Goal: Task Accomplishment & Management: Manage account settings

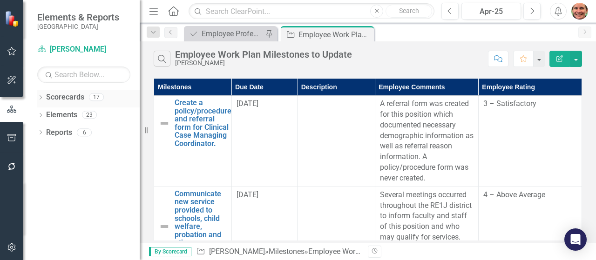
click at [49, 99] on link "Scorecards" at bounding box center [65, 97] width 38 height 11
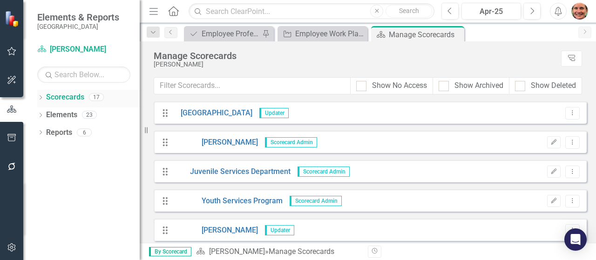
click at [40, 100] on icon "Dropdown" at bounding box center [40, 98] width 7 height 5
click at [45, 116] on icon "Dropdown" at bounding box center [45, 115] width 7 height 6
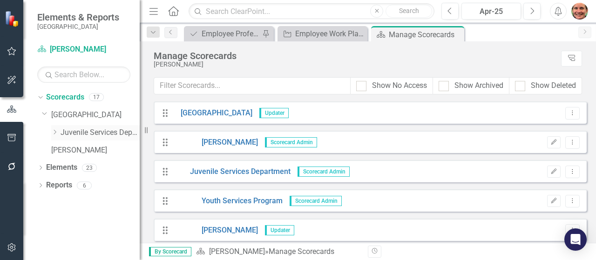
click at [58, 134] on icon "Dropdown" at bounding box center [54, 132] width 7 height 6
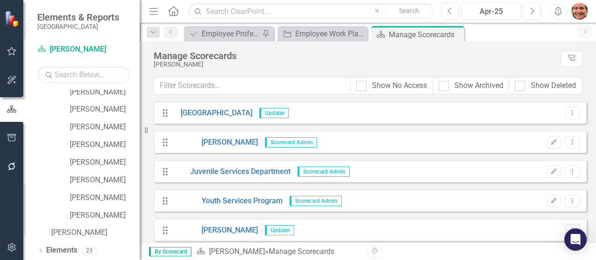
scroll to position [166, 0]
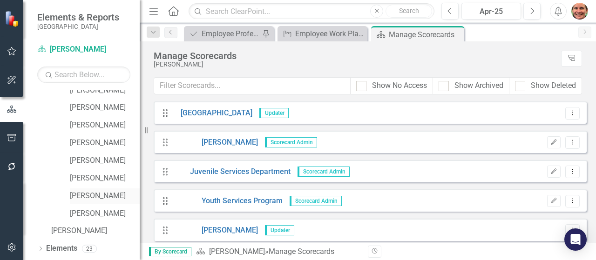
click at [118, 201] on div "[PERSON_NAME]" at bounding box center [105, 196] width 70 height 15
click at [98, 194] on link "[PERSON_NAME]" at bounding box center [105, 196] width 70 height 11
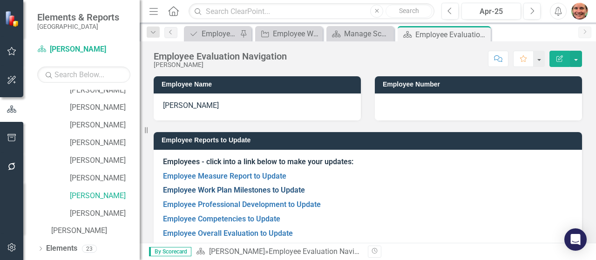
click at [286, 193] on link "Employee Work Plan Milestones to Update" at bounding box center [234, 190] width 142 height 9
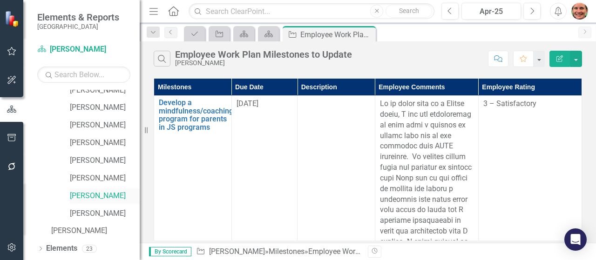
click at [112, 194] on link "[PERSON_NAME]" at bounding box center [105, 196] width 70 height 11
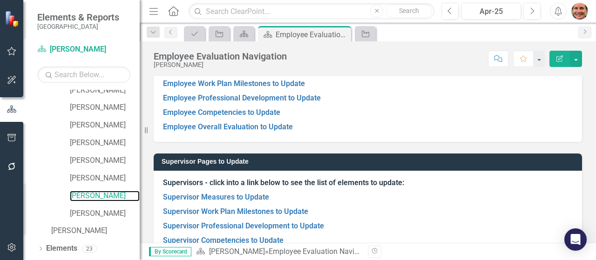
scroll to position [123, 0]
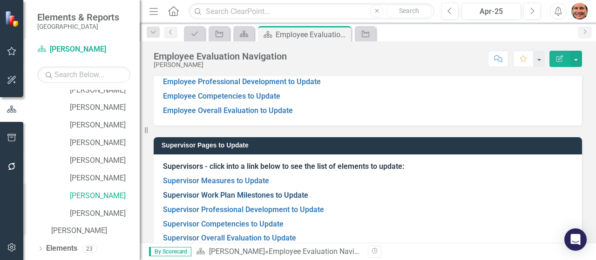
click at [279, 198] on link "Supervisor Work Plan Milestones to Update" at bounding box center [235, 195] width 145 height 9
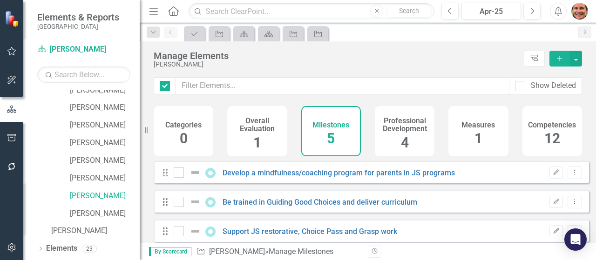
checkbox input "false"
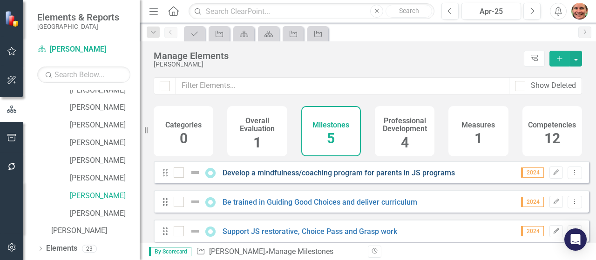
click at [304, 177] on link "Develop a mindfulness/coaching program for parents in JS programs" at bounding box center [339, 173] width 232 height 9
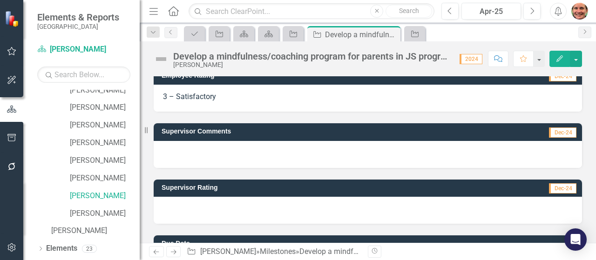
scroll to position [304, 0]
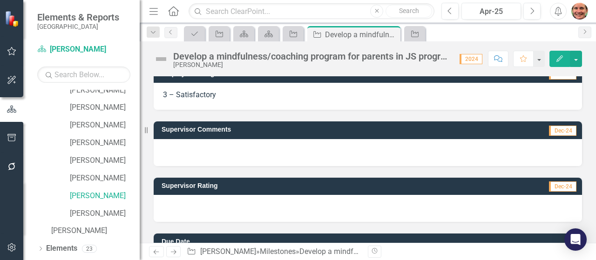
click at [502, 149] on div at bounding box center [368, 152] width 428 height 27
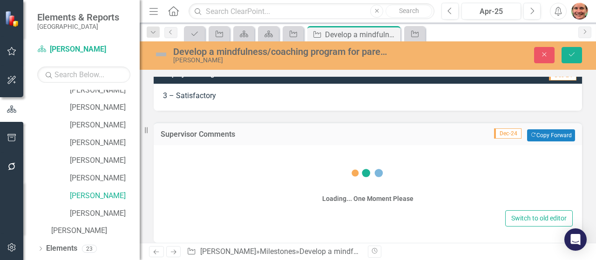
click at [502, 149] on div "Loading... One Moment Please Switch to old editor" at bounding box center [368, 194] width 428 height 98
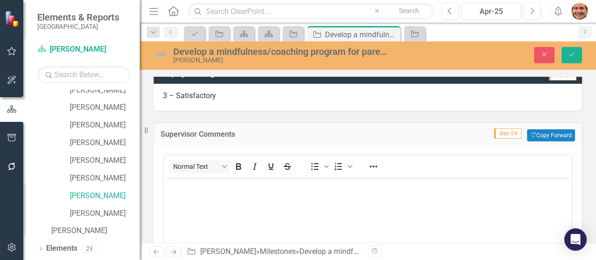
scroll to position [0, 0]
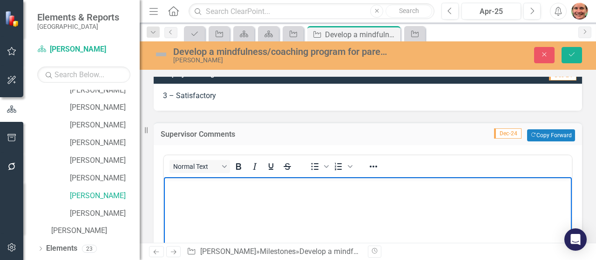
click at [393, 202] on body "Rich Text Area. Press ALT-0 for help." at bounding box center [368, 247] width 408 height 140
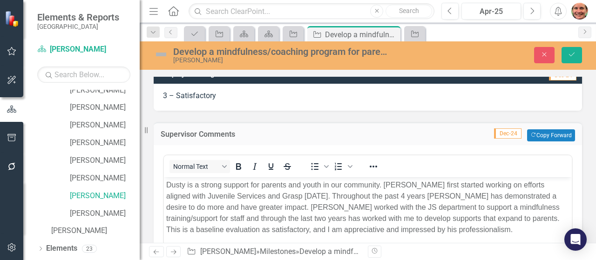
drag, startPoint x: 593, startPoint y: 171, endPoint x: 581, endPoint y: 217, distance: 48.1
click at [581, 217] on div "Supervisor Comments Dec-24 Copy Forward Copy Forward Normal Text To open the po…" at bounding box center [368, 243] width 442 height 265
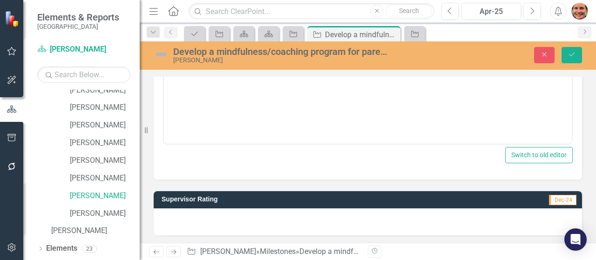
scroll to position [556, 0]
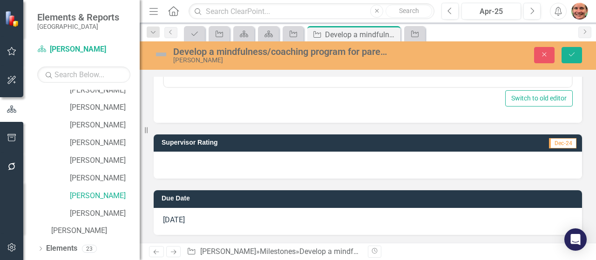
click at [483, 167] on div at bounding box center [368, 165] width 428 height 27
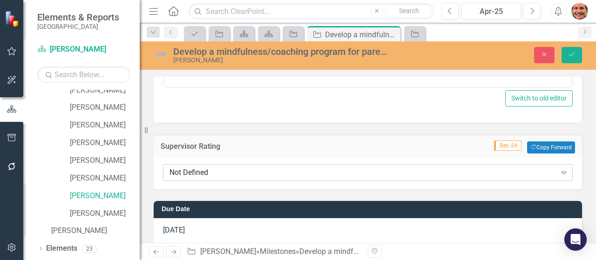
click at [470, 169] on div "Not Defined" at bounding box center [363, 173] width 387 height 11
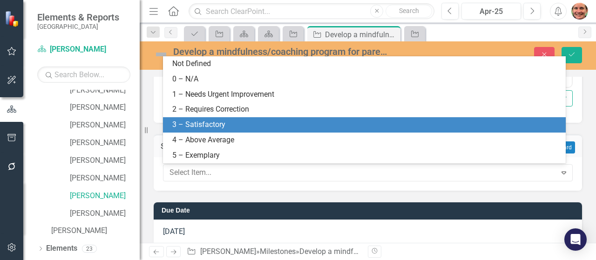
click at [422, 126] on div "3 – Satisfactory" at bounding box center [366, 125] width 388 height 11
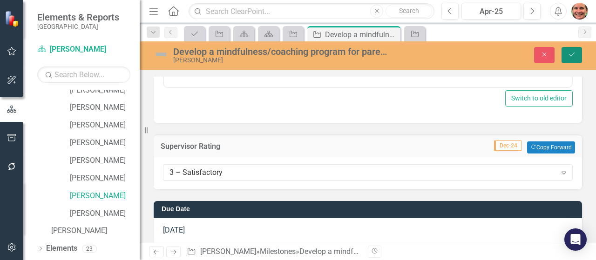
click at [566, 57] on button "Save" at bounding box center [572, 55] width 20 height 16
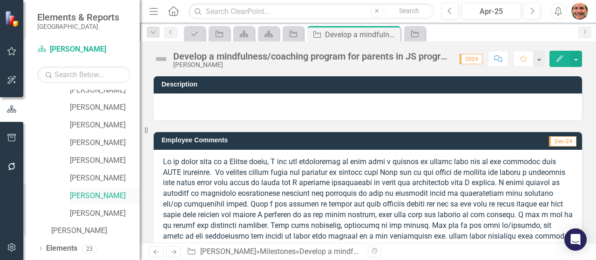
click at [117, 191] on link "[PERSON_NAME]" at bounding box center [105, 196] width 70 height 11
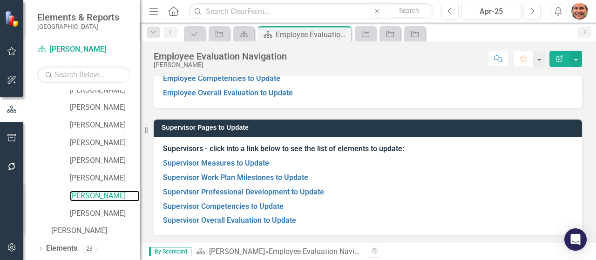
scroll to position [142, 0]
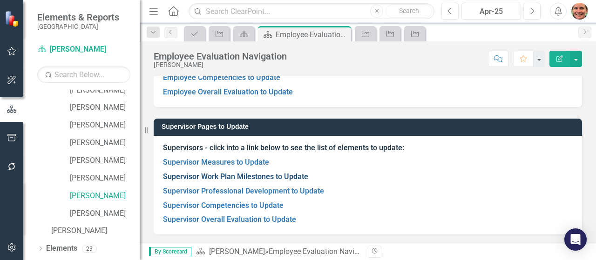
click at [246, 176] on link "Supervisor Work Plan Milestones to Update" at bounding box center [235, 176] width 145 height 9
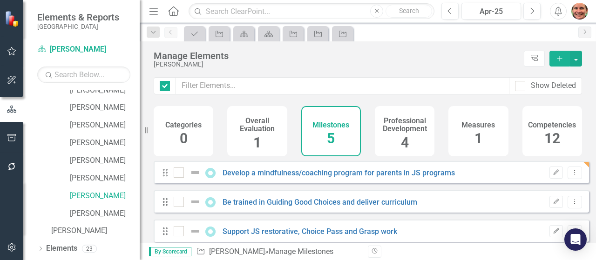
checkbox input "false"
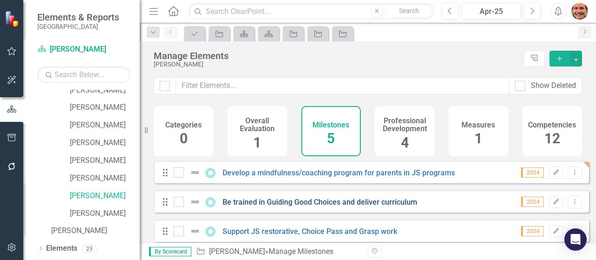
click at [252, 207] on link "Be trained in Guiding Good Choices and deliver curriculum" at bounding box center [320, 202] width 195 height 9
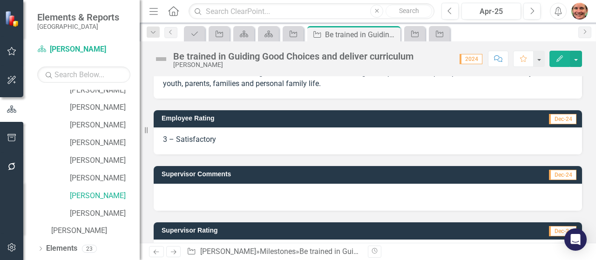
scroll to position [133, 0]
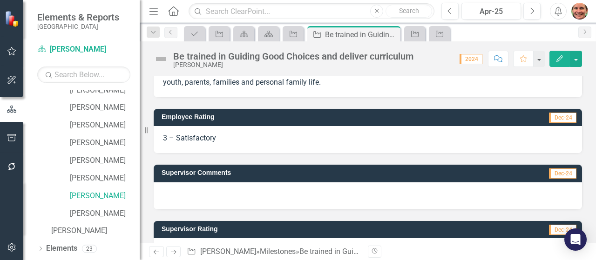
click at [424, 190] on div at bounding box center [368, 196] width 428 height 27
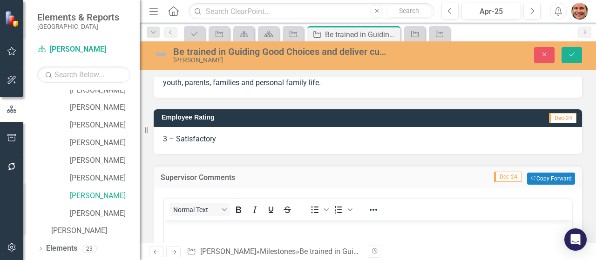
scroll to position [0, 0]
click at [358, 229] on p "Rich Text Area. Press ALT-0 for help." at bounding box center [367, 228] width 403 height 11
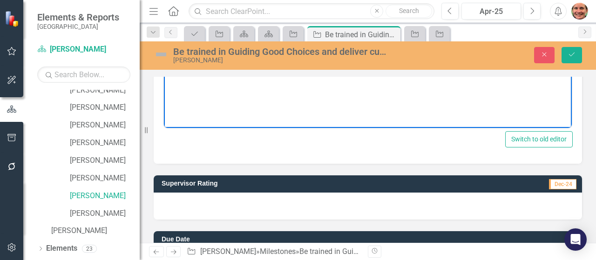
scroll to position [428, 0]
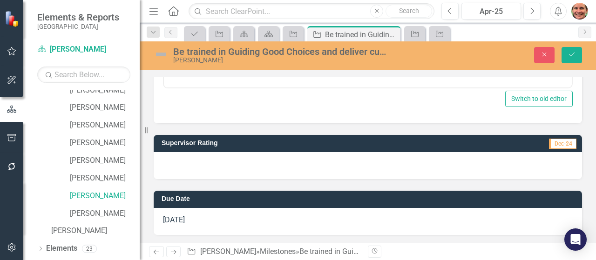
click at [479, 176] on div at bounding box center [368, 165] width 428 height 27
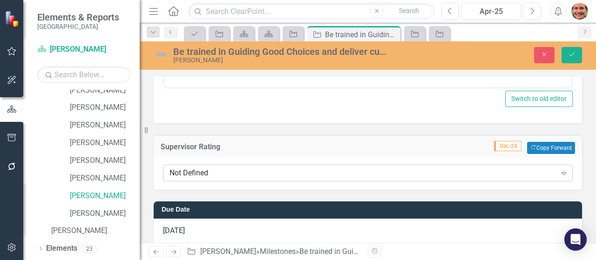
click at [433, 178] on div "Not Defined Expand" at bounding box center [368, 173] width 410 height 17
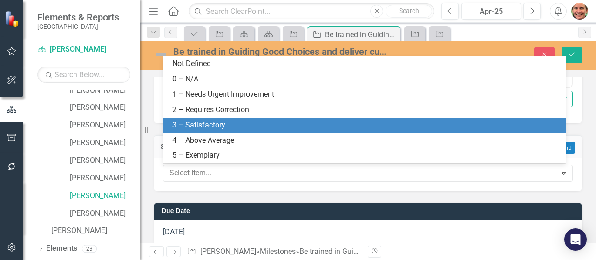
click at [401, 129] on div "3 – Satisfactory" at bounding box center [366, 125] width 388 height 11
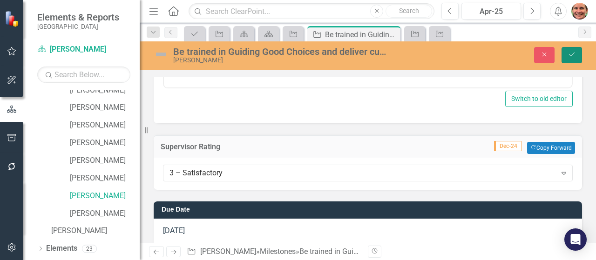
click at [565, 55] on button "Save" at bounding box center [572, 55] width 20 height 16
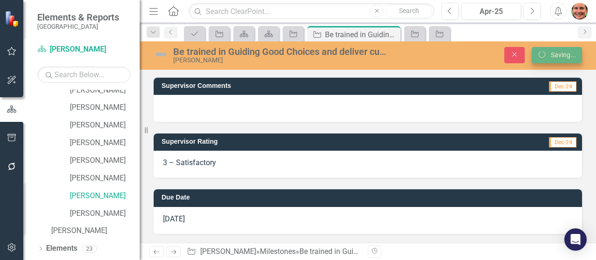
scroll to position [220, 0]
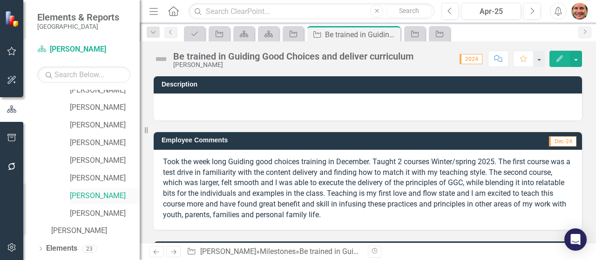
click at [108, 197] on link "[PERSON_NAME]" at bounding box center [105, 196] width 70 height 11
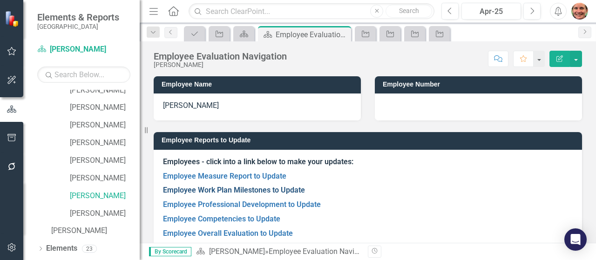
click at [224, 190] on link "Employee Work Plan Milestones to Update" at bounding box center [234, 190] width 142 height 9
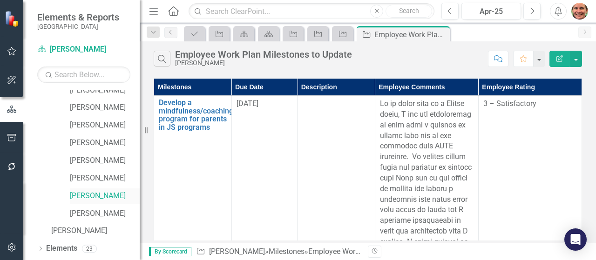
click at [107, 193] on link "[PERSON_NAME]" at bounding box center [105, 196] width 70 height 11
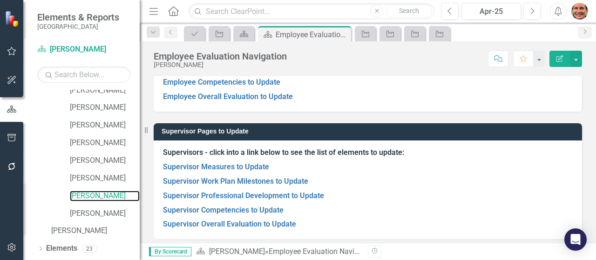
scroll to position [142, 0]
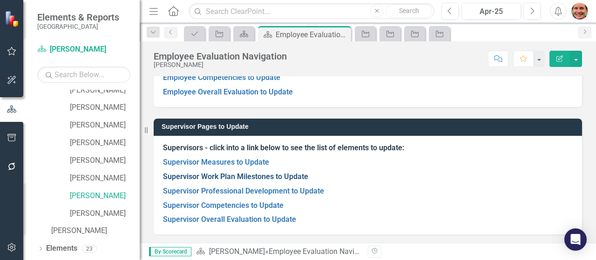
click at [275, 180] on link "Supervisor Work Plan Milestones to Update" at bounding box center [235, 176] width 145 height 9
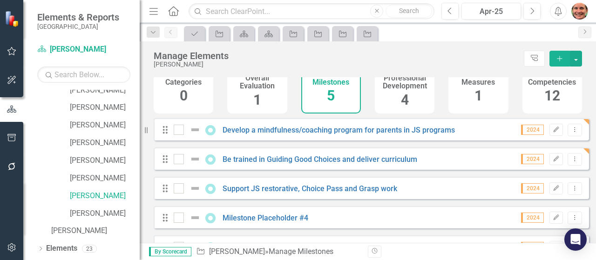
scroll to position [44, 0]
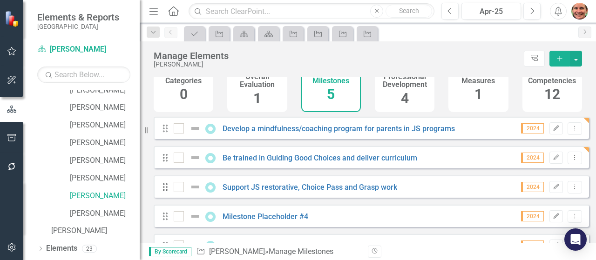
click at [323, 193] on div "Support JS restorative, Choice Pass and Grasp work" at bounding box center [287, 187] width 226 height 11
click at [323, 192] on link "Support JS restorative, Choice Pass and Grasp work" at bounding box center [310, 187] width 175 height 9
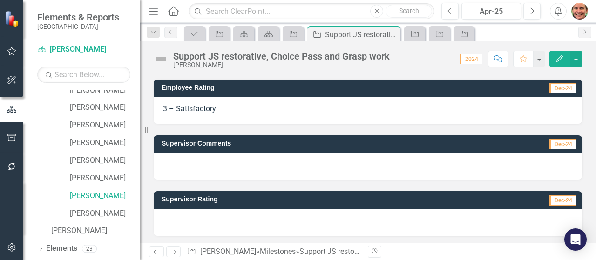
scroll to position [174, 0]
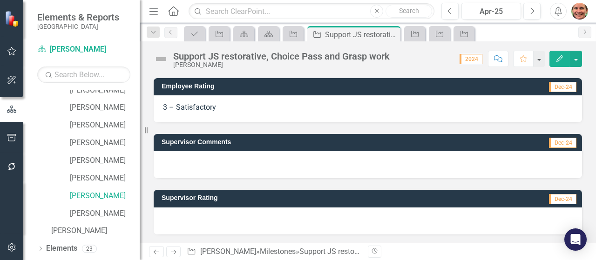
click at [434, 162] on div at bounding box center [368, 164] width 428 height 27
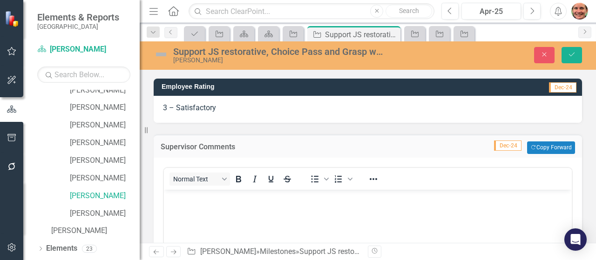
scroll to position [0, 0]
click at [354, 199] on p "Rich Text Area. Press ALT-0 for help." at bounding box center [367, 197] width 403 height 11
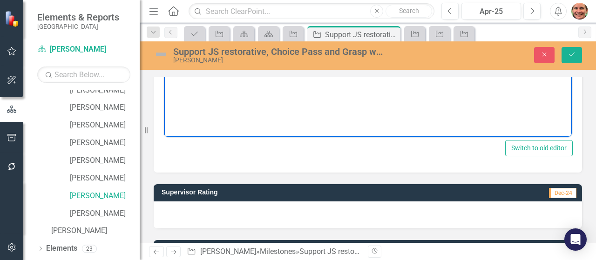
scroll to position [411, 0]
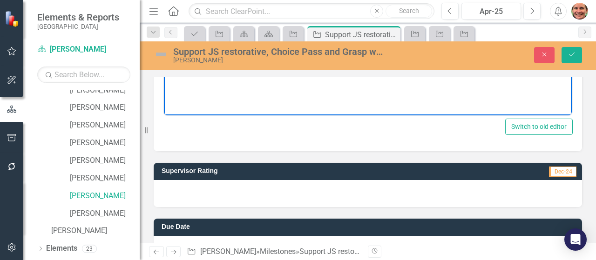
click at [467, 194] on div at bounding box center [368, 193] width 428 height 27
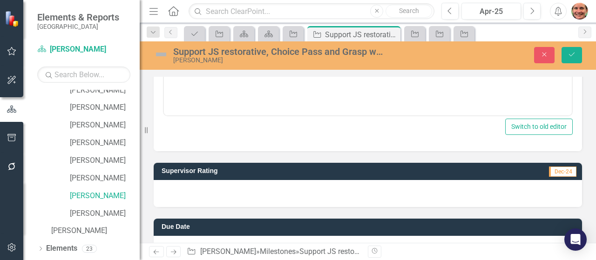
click at [467, 194] on div at bounding box center [368, 193] width 428 height 27
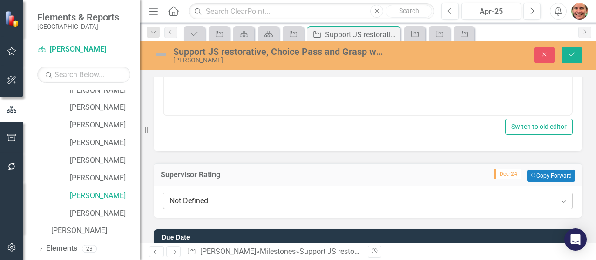
click at [429, 194] on div "Not Defined Expand" at bounding box center [368, 201] width 410 height 17
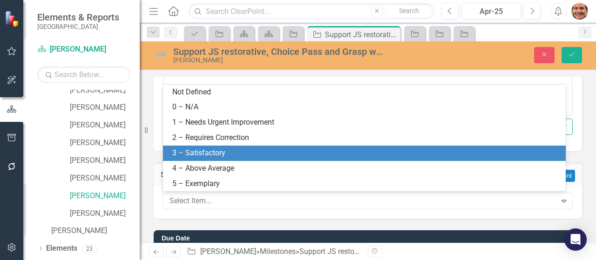
click at [396, 152] on div "3 – Satisfactory" at bounding box center [366, 153] width 388 height 11
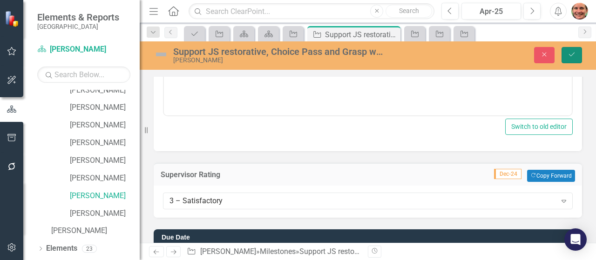
click at [569, 57] on icon "Save" at bounding box center [572, 54] width 8 height 7
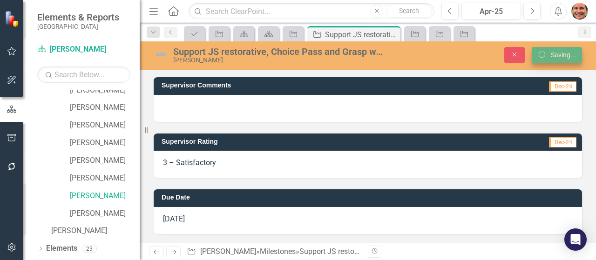
scroll to position [231, 0]
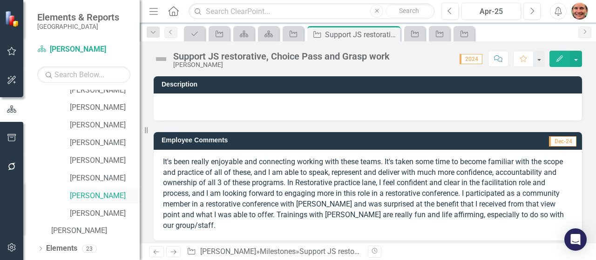
click at [115, 194] on link "[PERSON_NAME]" at bounding box center [105, 196] width 70 height 11
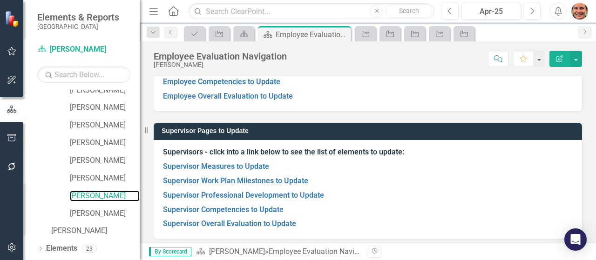
scroll to position [142, 0]
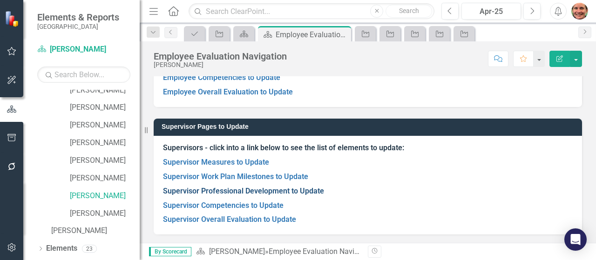
click at [292, 190] on link "Supervisor Professional Development to Update" at bounding box center [243, 191] width 161 height 9
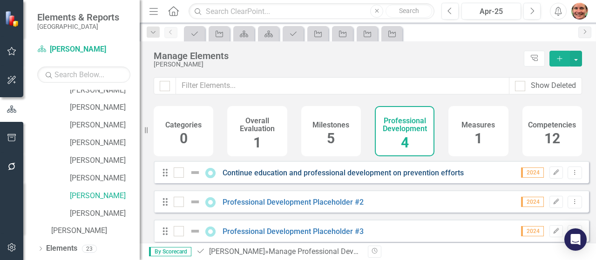
click at [289, 177] on link "Continue education and professional development on prevention efforts" at bounding box center [343, 173] width 241 height 9
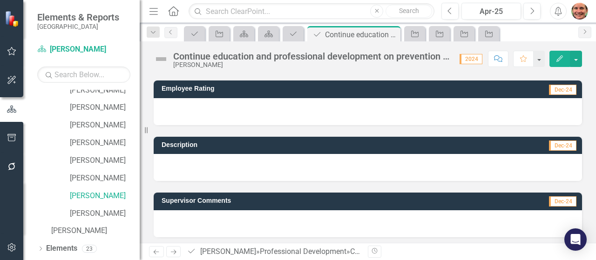
scroll to position [62, 0]
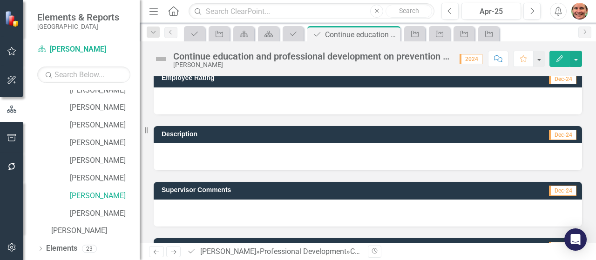
click at [410, 207] on div at bounding box center [368, 213] width 428 height 27
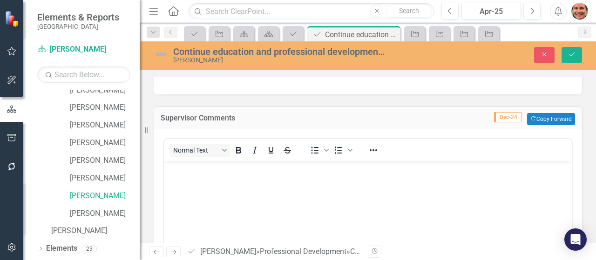
scroll to position [164, 0]
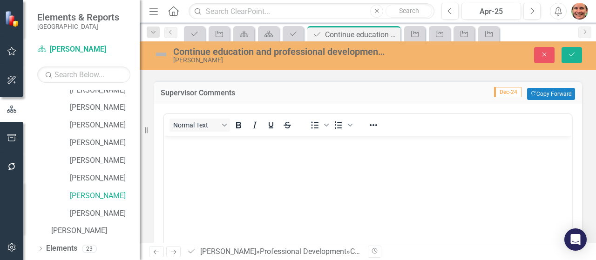
click at [494, 188] on body "Rich Text Area. Press ALT-0 for help." at bounding box center [368, 206] width 408 height 140
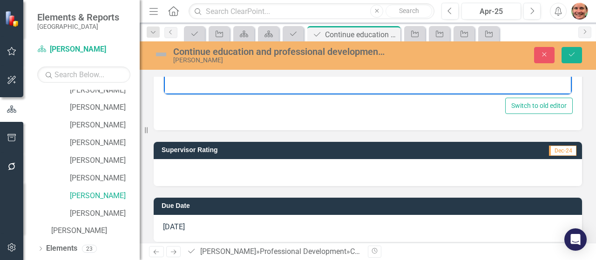
scroll to position [375, 0]
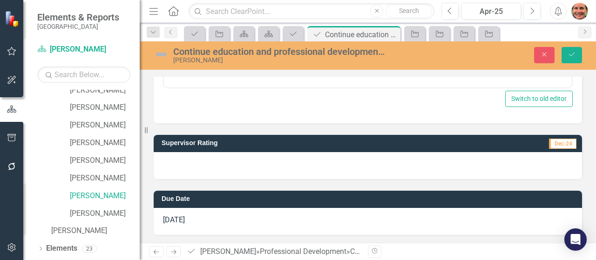
click at [494, 167] on div at bounding box center [368, 165] width 428 height 27
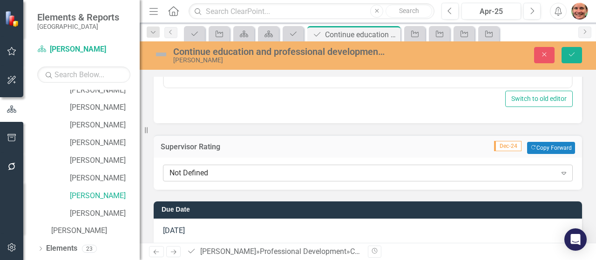
click at [462, 173] on div "Not Defined" at bounding box center [363, 173] width 387 height 11
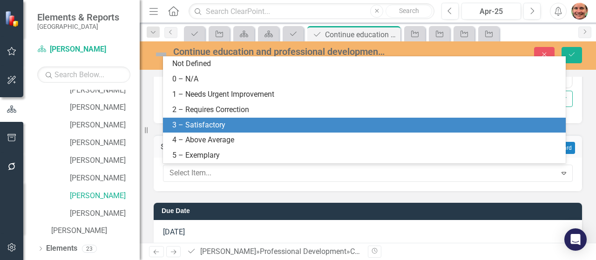
click at [441, 128] on div "3 – Satisfactory" at bounding box center [366, 125] width 388 height 11
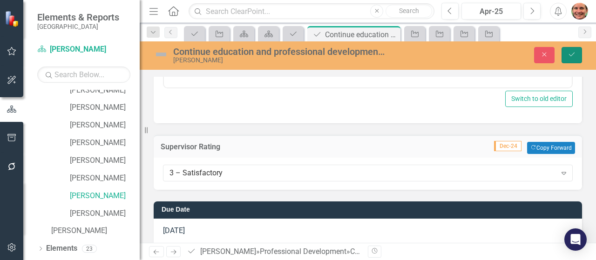
click at [573, 56] on icon "Save" at bounding box center [572, 54] width 8 height 7
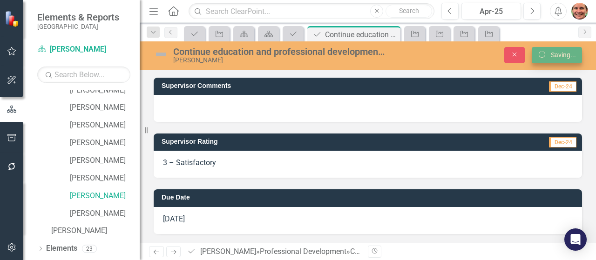
scroll to position [167, 0]
